Goal: Browse casually: Explore the website without a specific task or goal

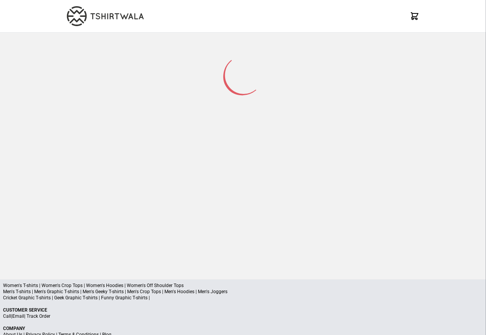
click at [481, 198] on div at bounding box center [243, 150] width 486 height 235
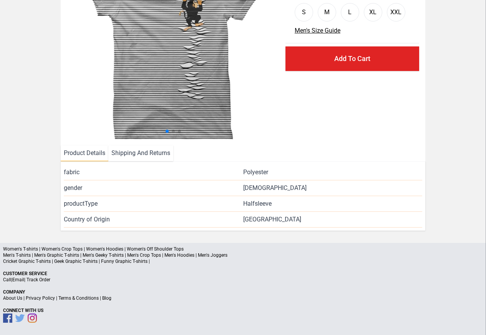
scroll to position [93, 0]
